Goal: Navigation & Orientation: Find specific page/section

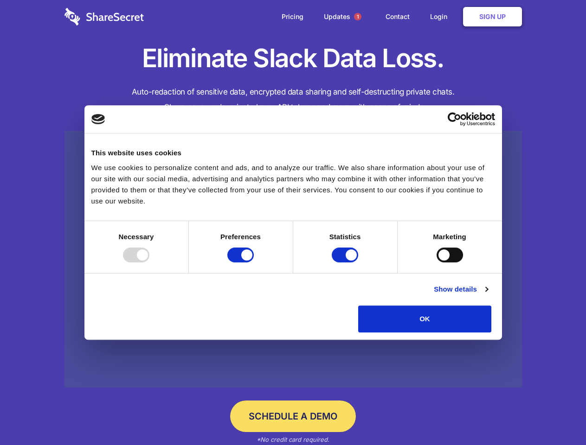
click at [149, 262] on div at bounding box center [136, 255] width 26 height 15
click at [254, 262] on input "Preferences" at bounding box center [240, 255] width 26 height 15
checkbox input "false"
click at [346, 262] on input "Statistics" at bounding box center [344, 255] width 26 height 15
checkbox input "false"
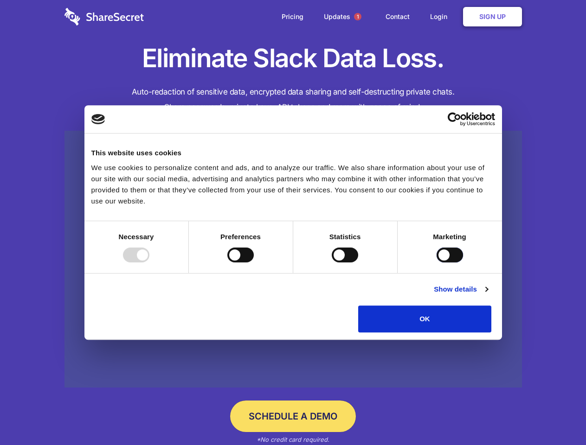
click at [436, 262] on input "Marketing" at bounding box center [449, 255] width 26 height 15
checkbox input "true"
click at [487, 295] on link "Show details" at bounding box center [460, 289] width 54 height 11
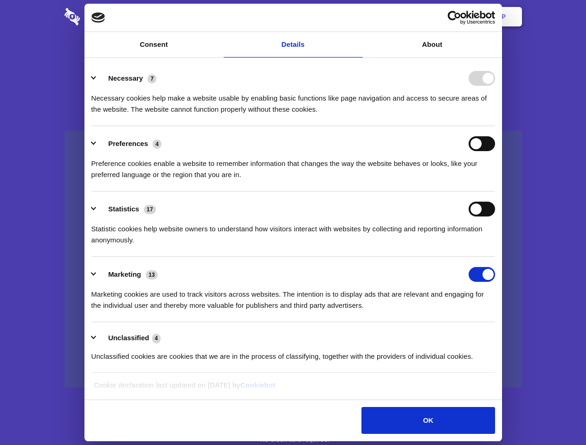
click at [495, 126] on li "Necessary 7 Necessary cookies help make a website usable by enabling basic func…" at bounding box center [292, 93] width 403 height 65
click at [357, 17] on span "1" at bounding box center [357, 16] width 7 height 7
